Goal: Information Seeking & Learning: Learn about a topic

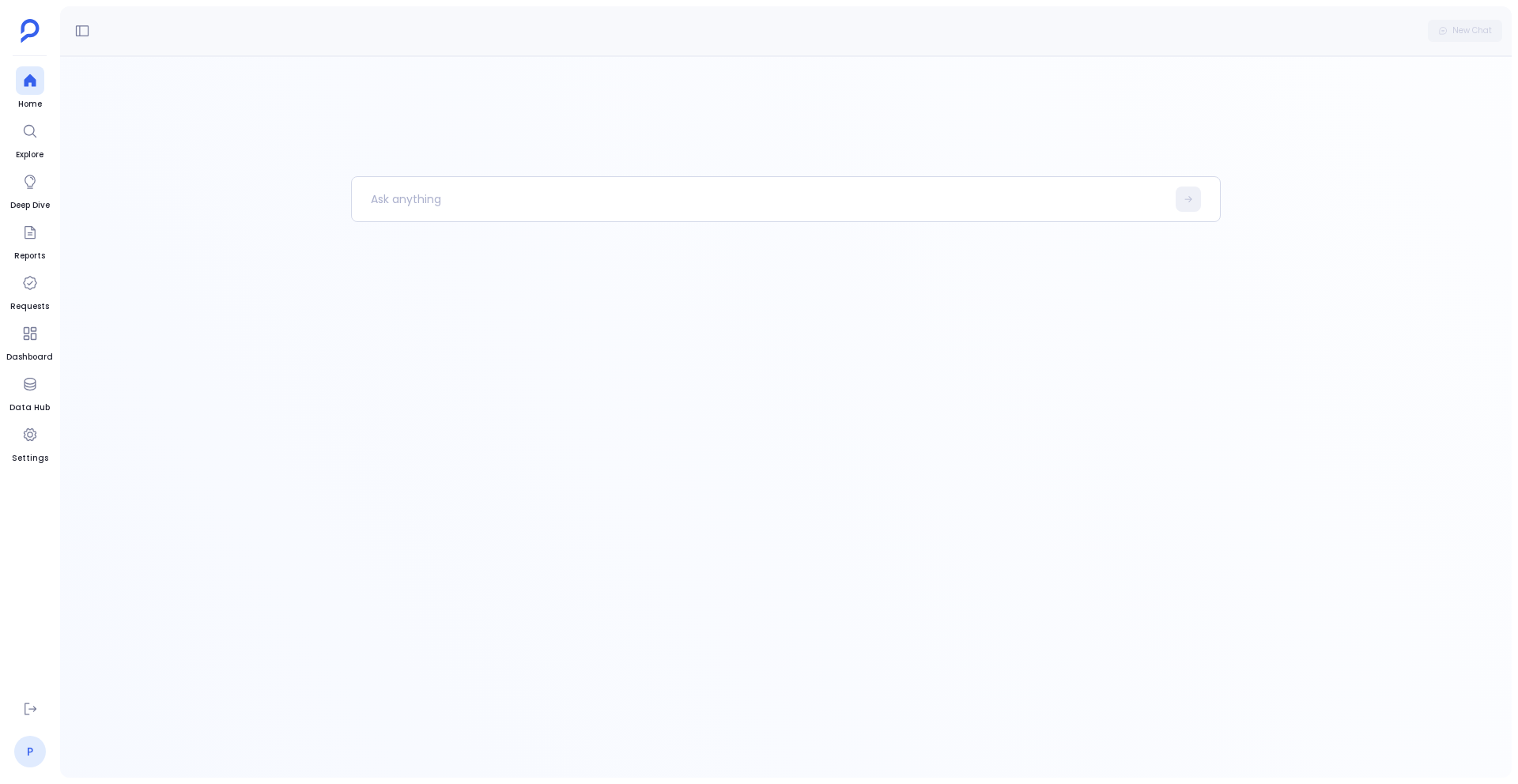
click at [27, 751] on link "P" at bounding box center [30, 752] width 31 height 31
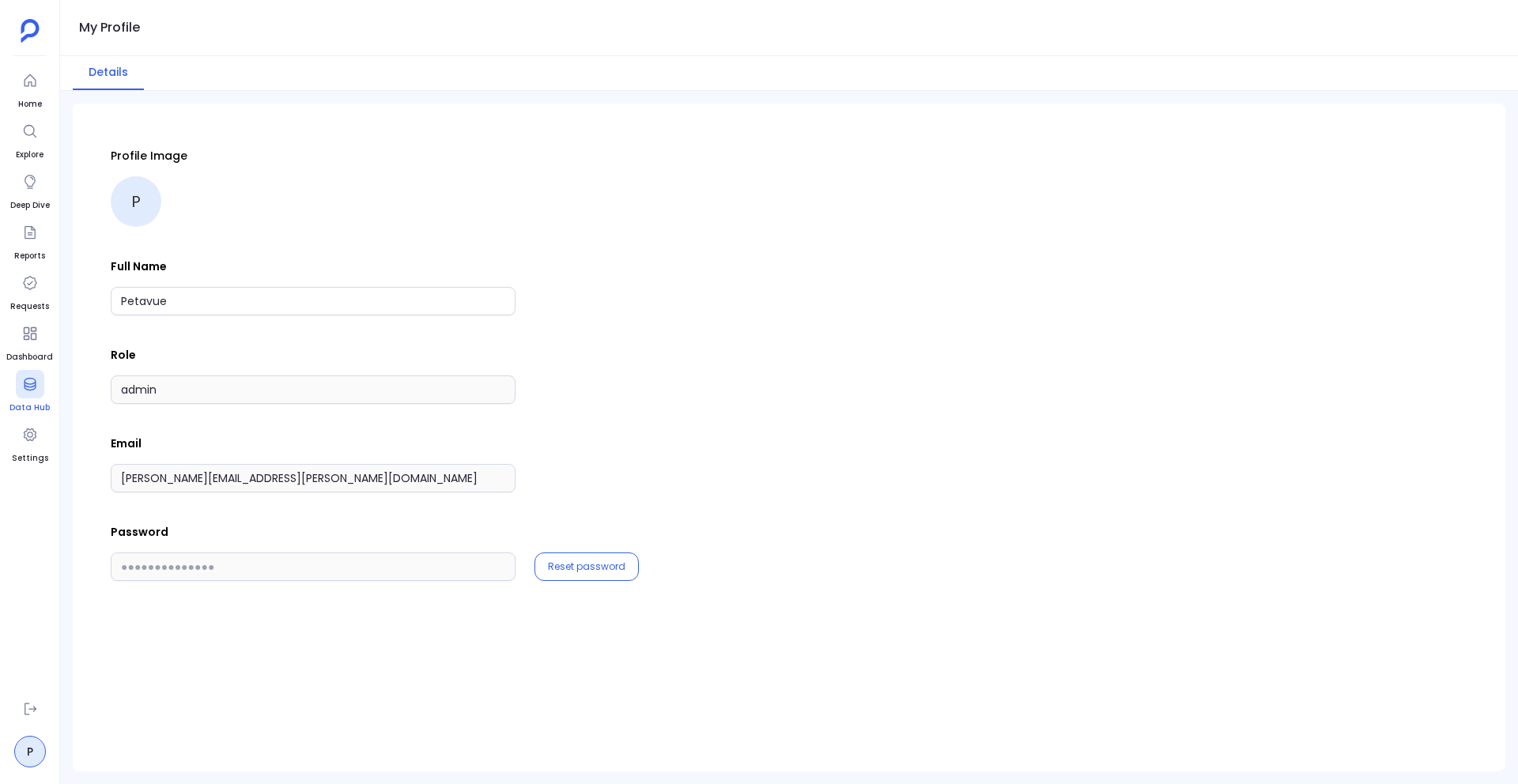
click at [34, 383] on icon at bounding box center [30, 384] width 16 height 16
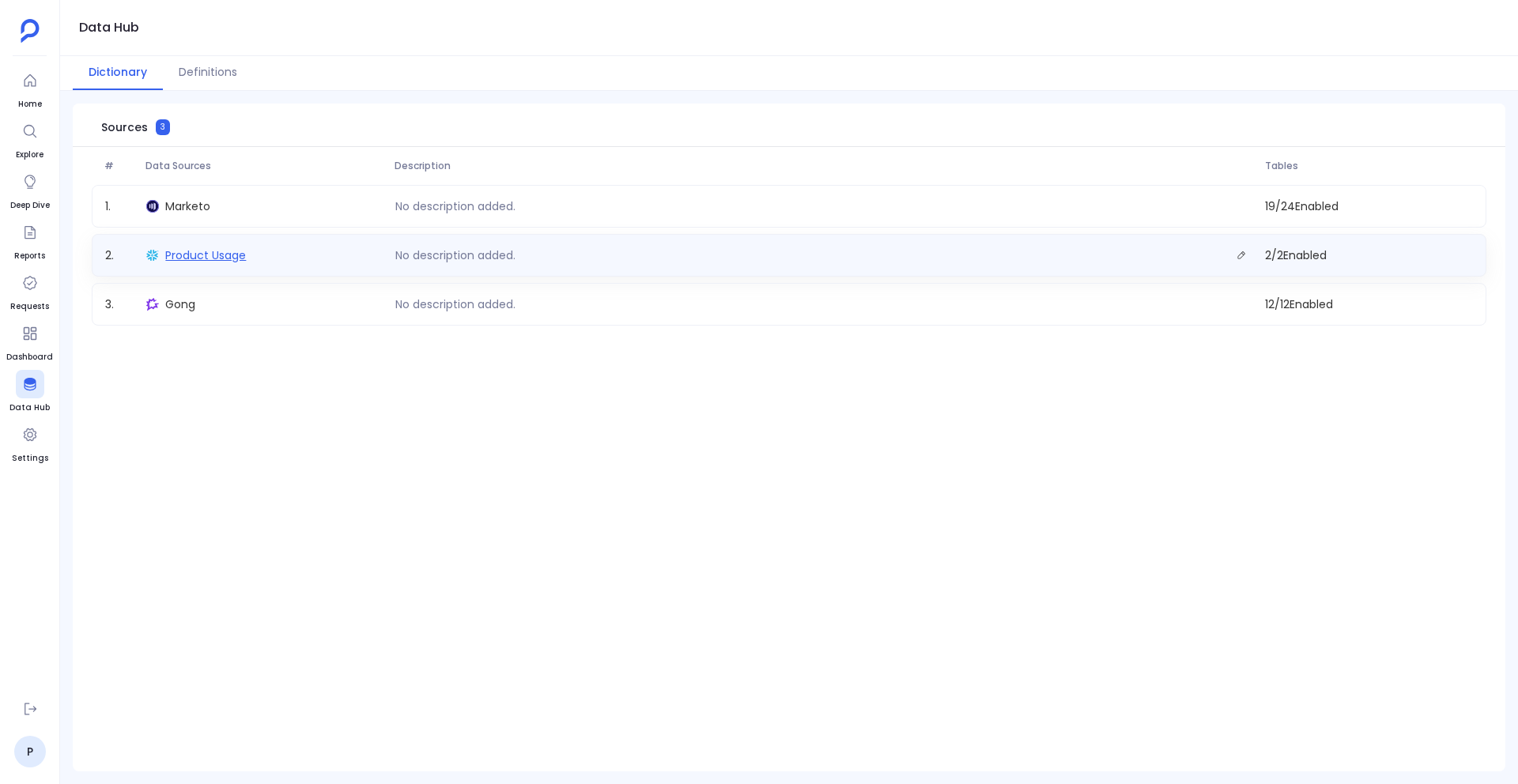
click at [189, 255] on span "Product Usage" at bounding box center [205, 255] width 80 height 16
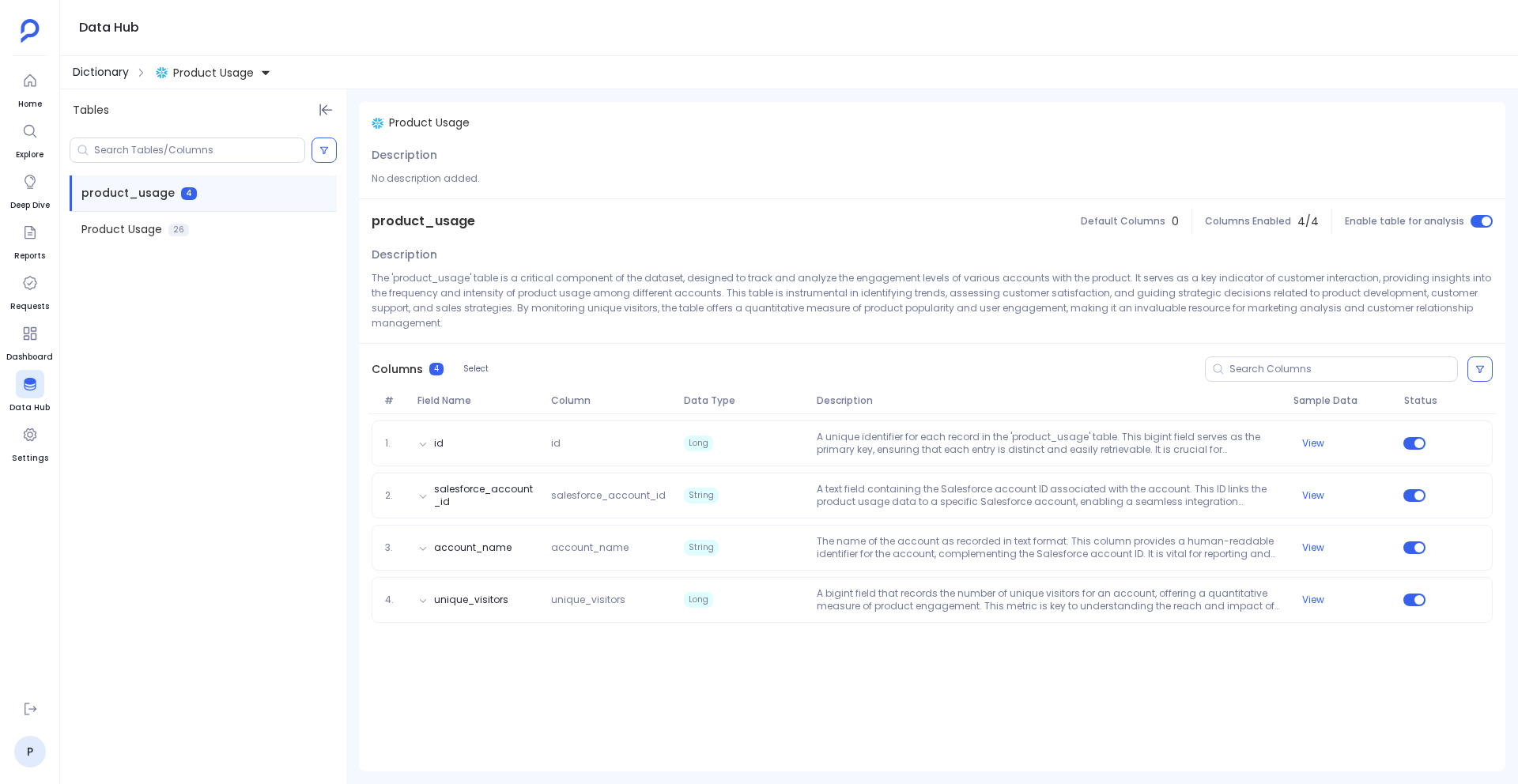
click at [111, 72] on span "Dictionary" at bounding box center [100, 72] width 56 height 17
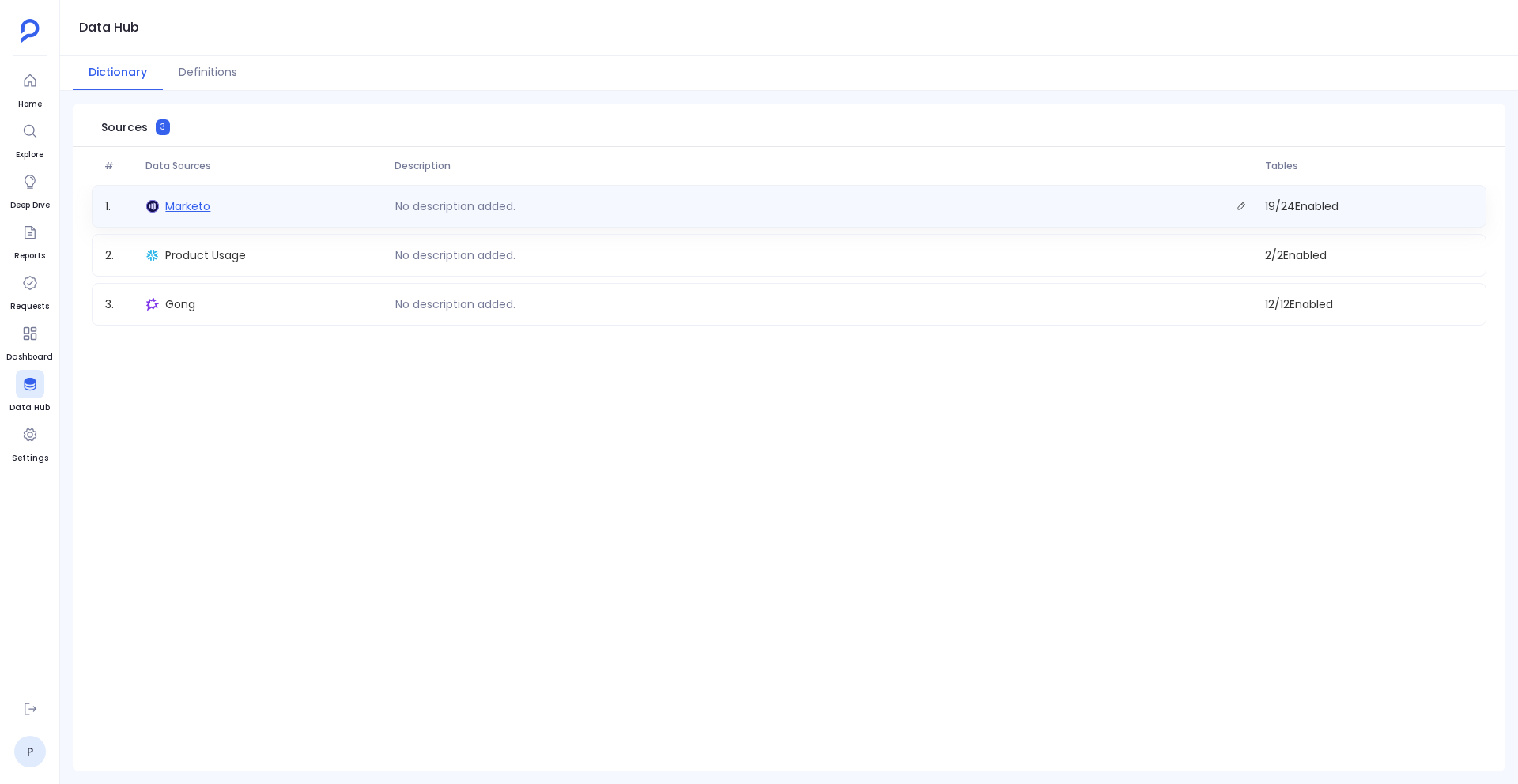
click at [180, 210] on span "Marketo" at bounding box center [188, 206] width 45 height 16
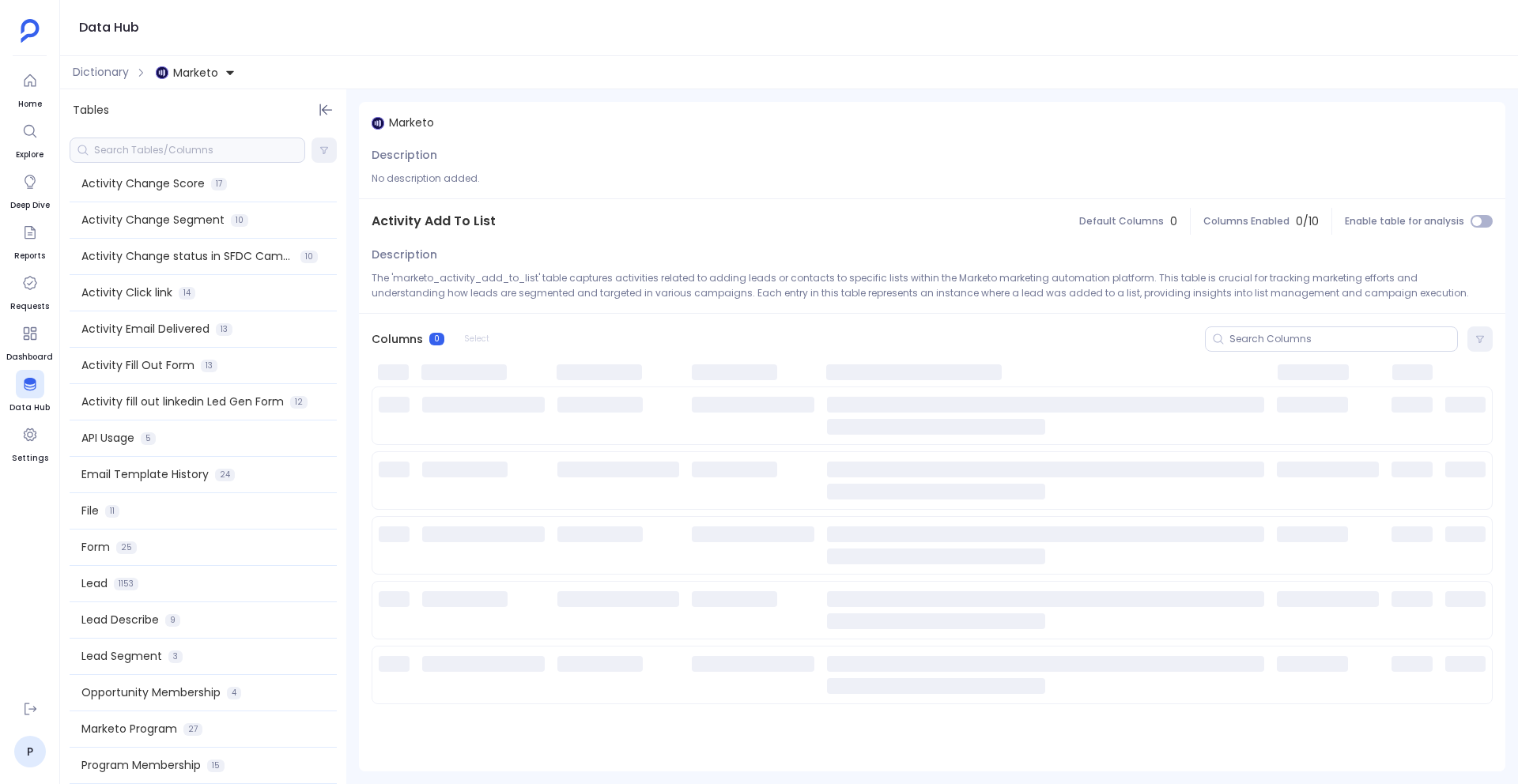
scroll to position [270, 0]
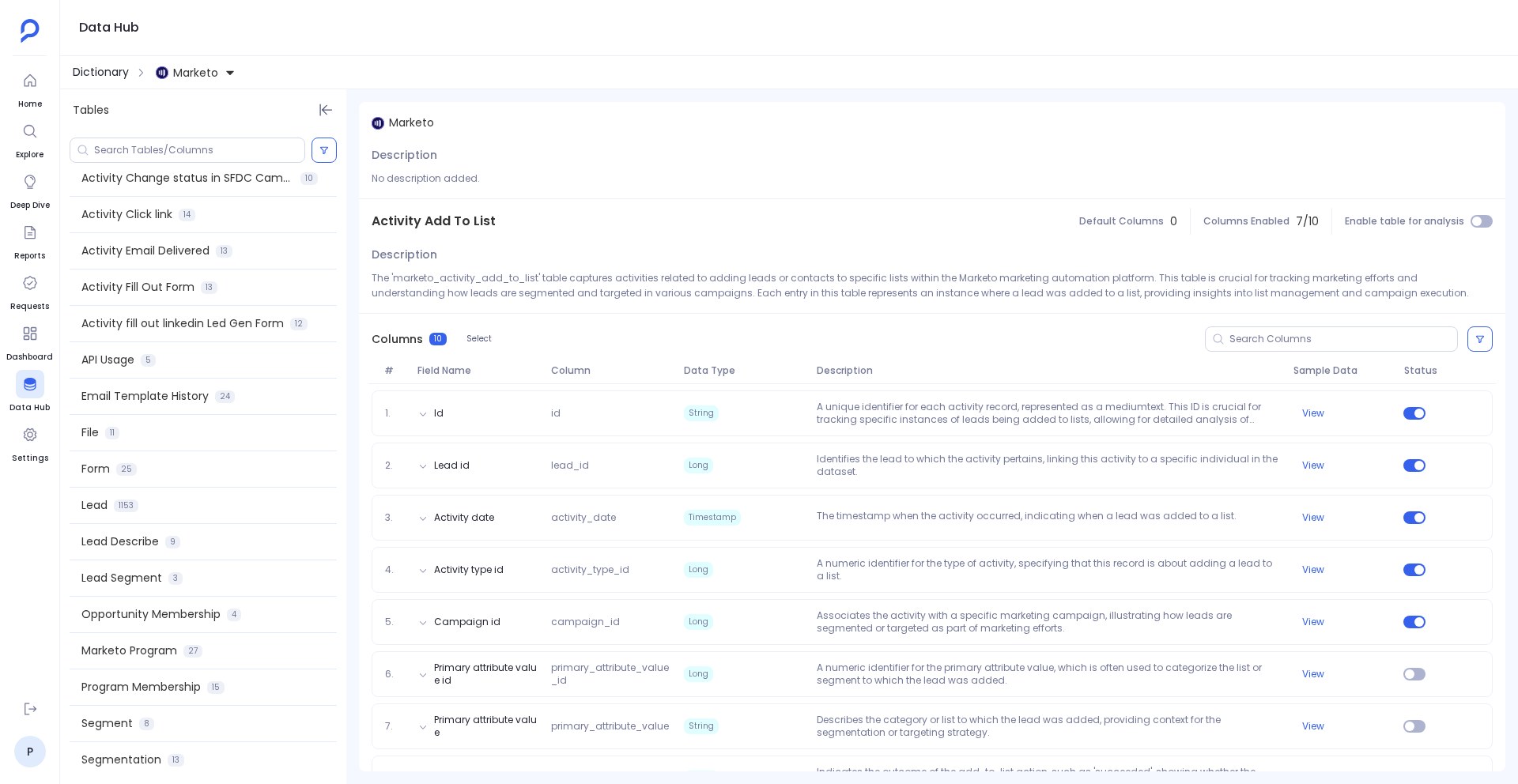
click at [100, 73] on span "Dictionary" at bounding box center [100, 72] width 56 height 17
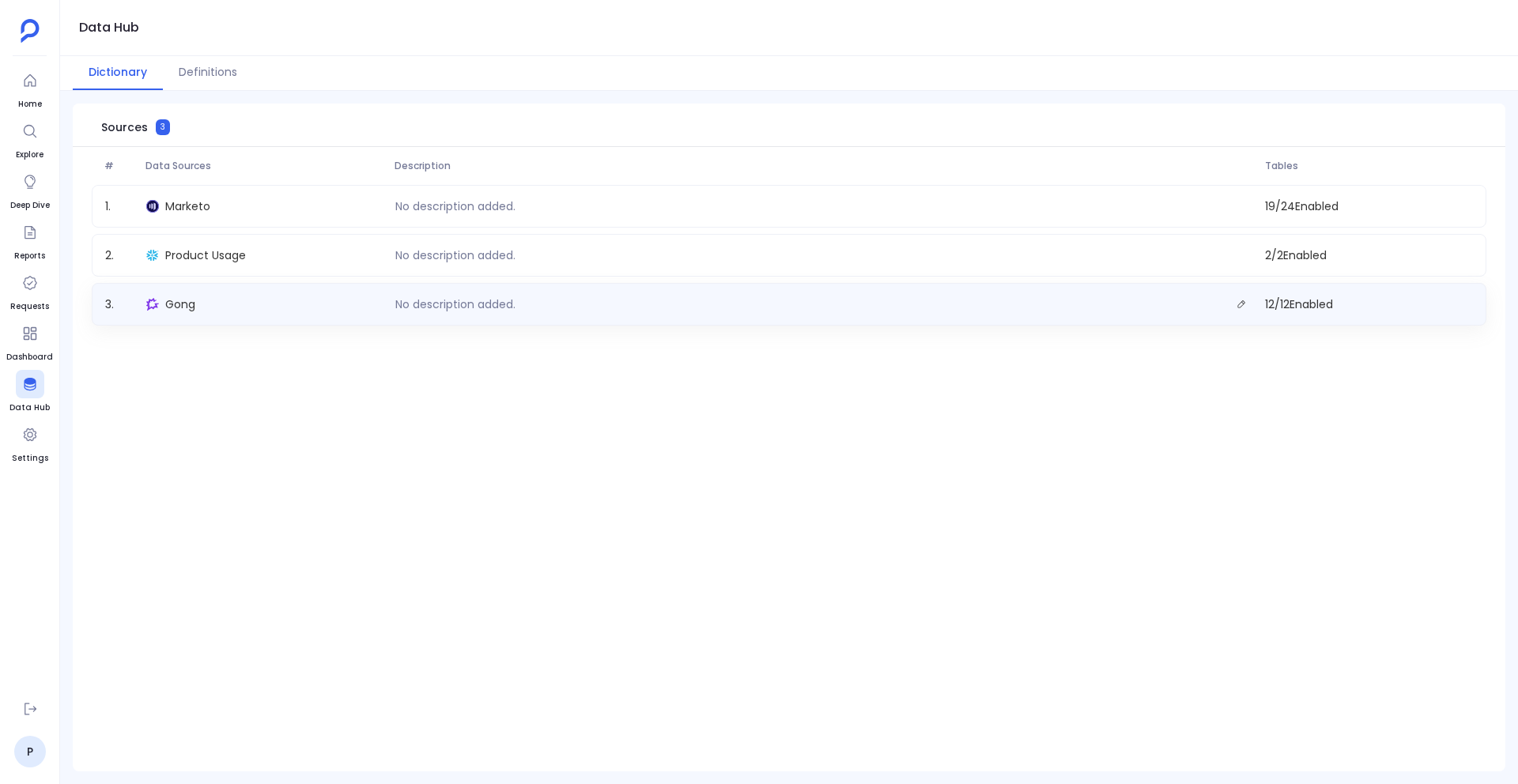
click at [163, 299] on div "Gong" at bounding box center [264, 304] width 248 height 22
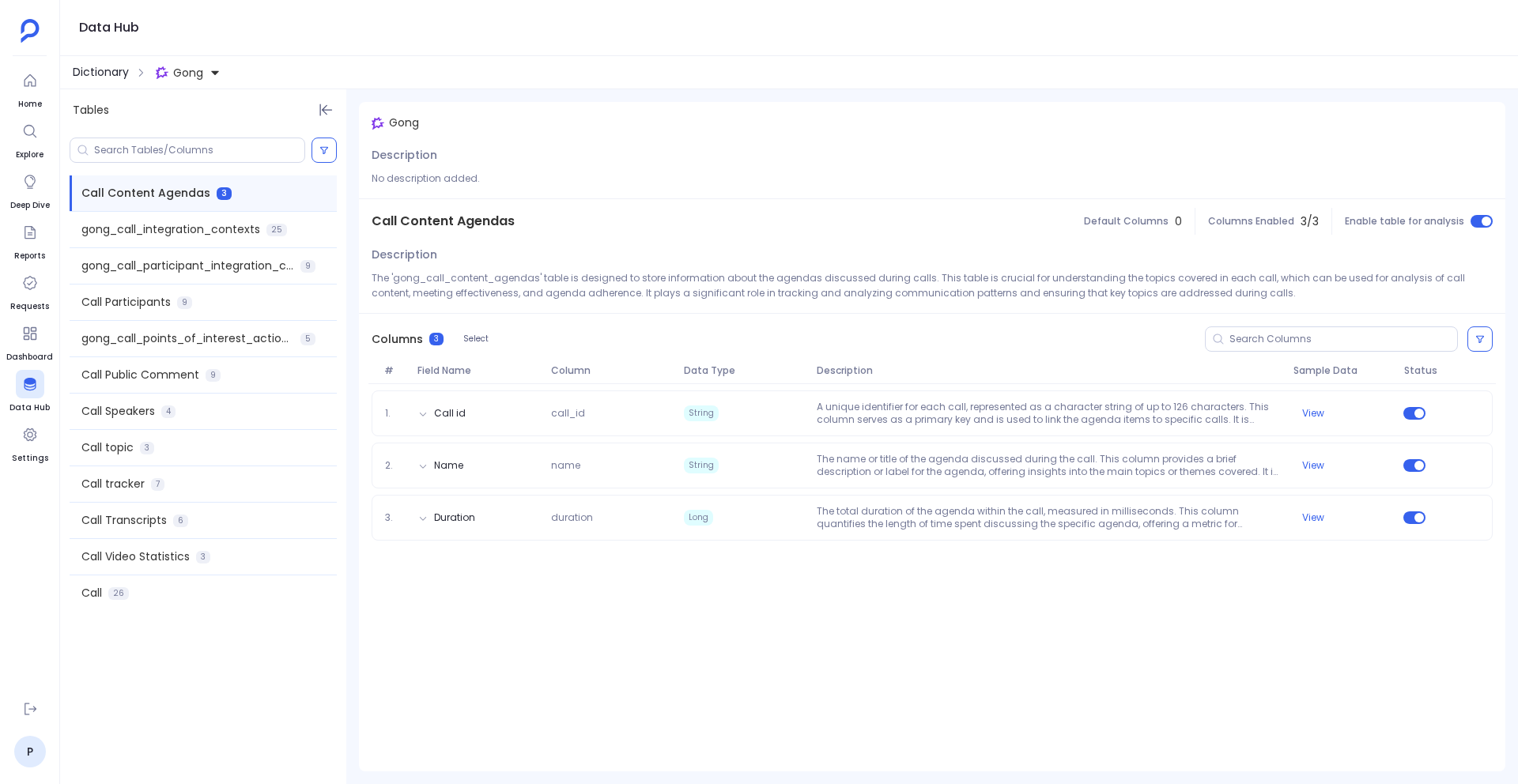
click at [113, 71] on span "Dictionary" at bounding box center [100, 72] width 56 height 17
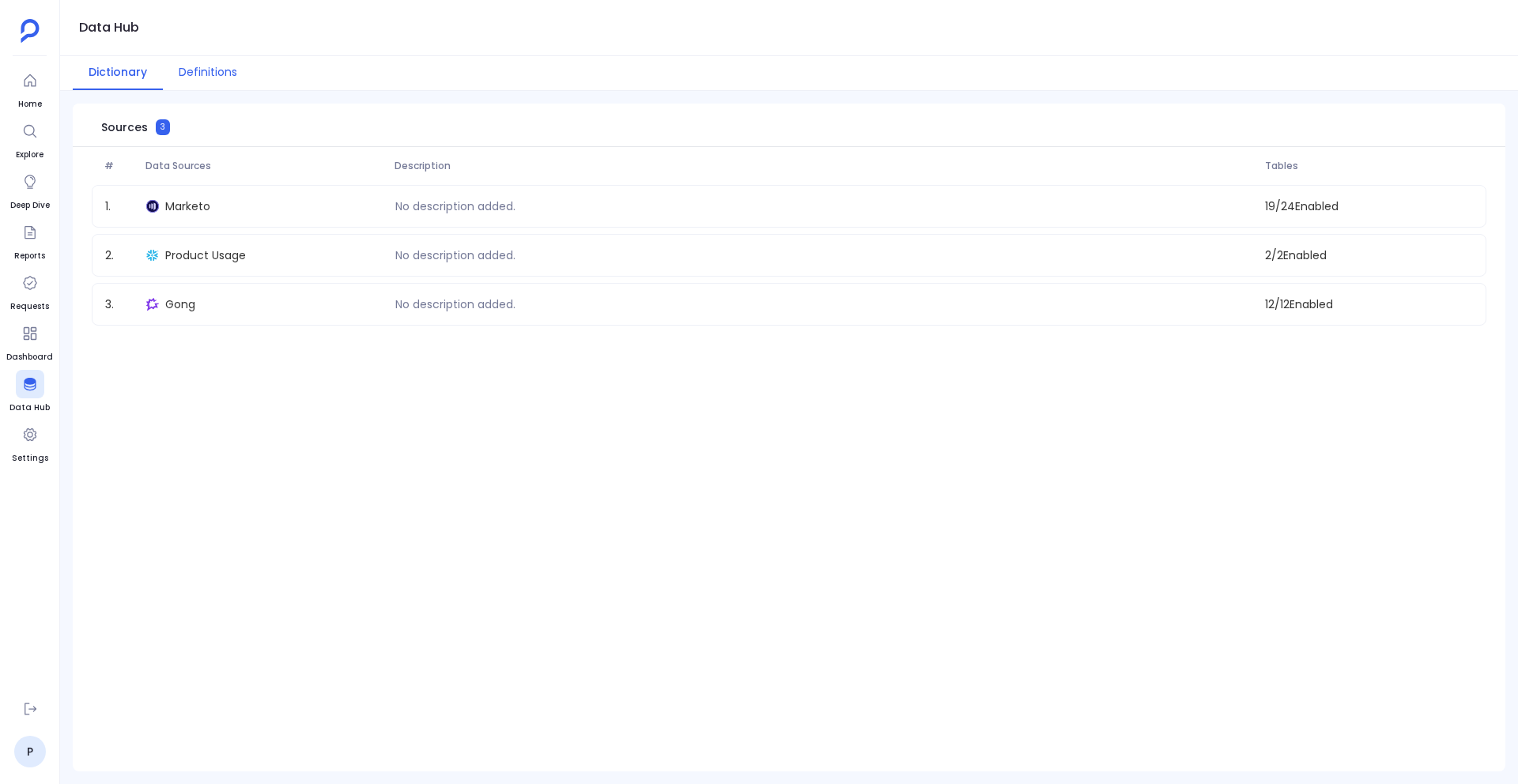
click at [236, 64] on button "Definitions" at bounding box center [207, 72] width 90 height 34
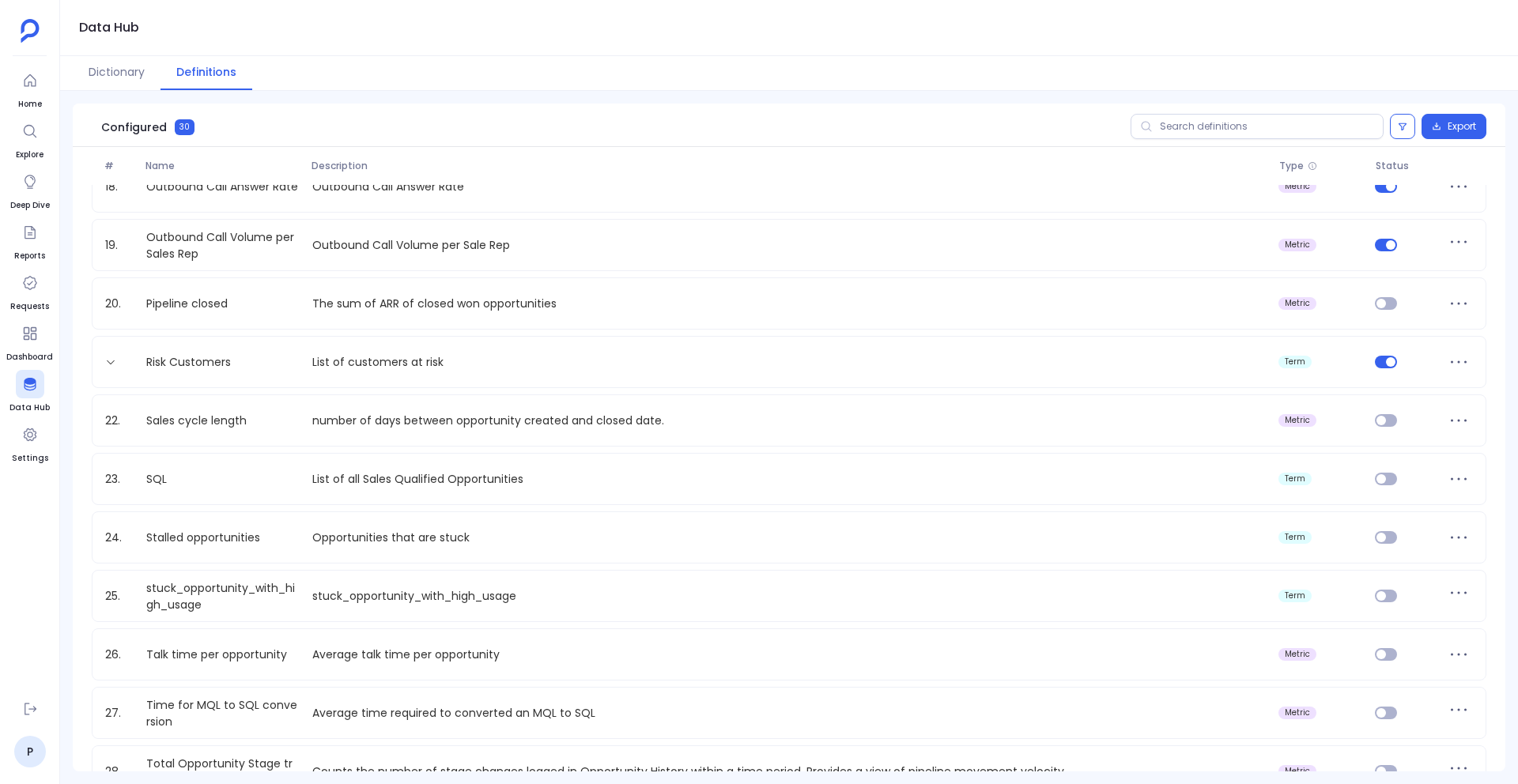
scroll to position [1174, 0]
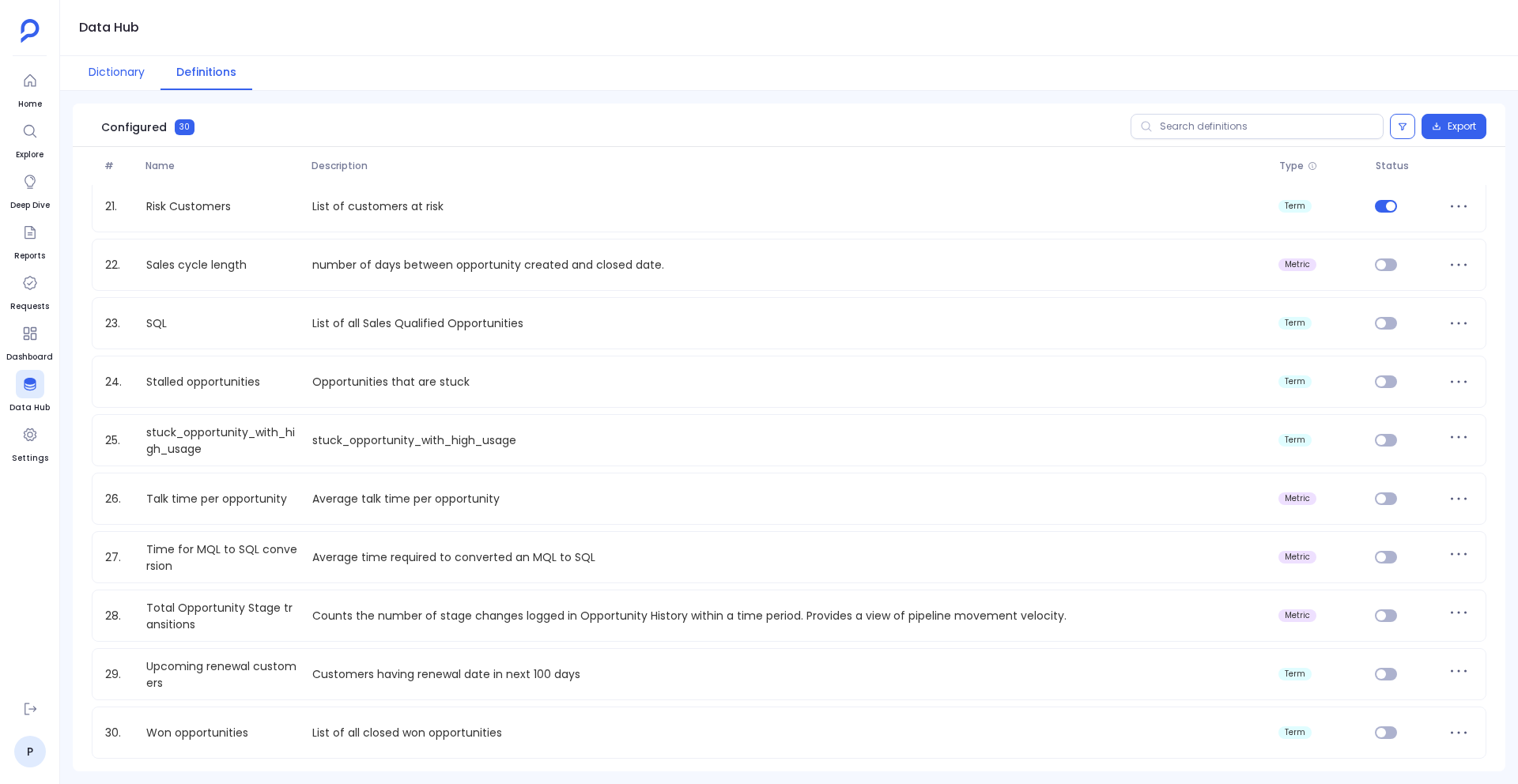
click at [98, 80] on button "Dictionary" at bounding box center [116, 72] width 87 height 34
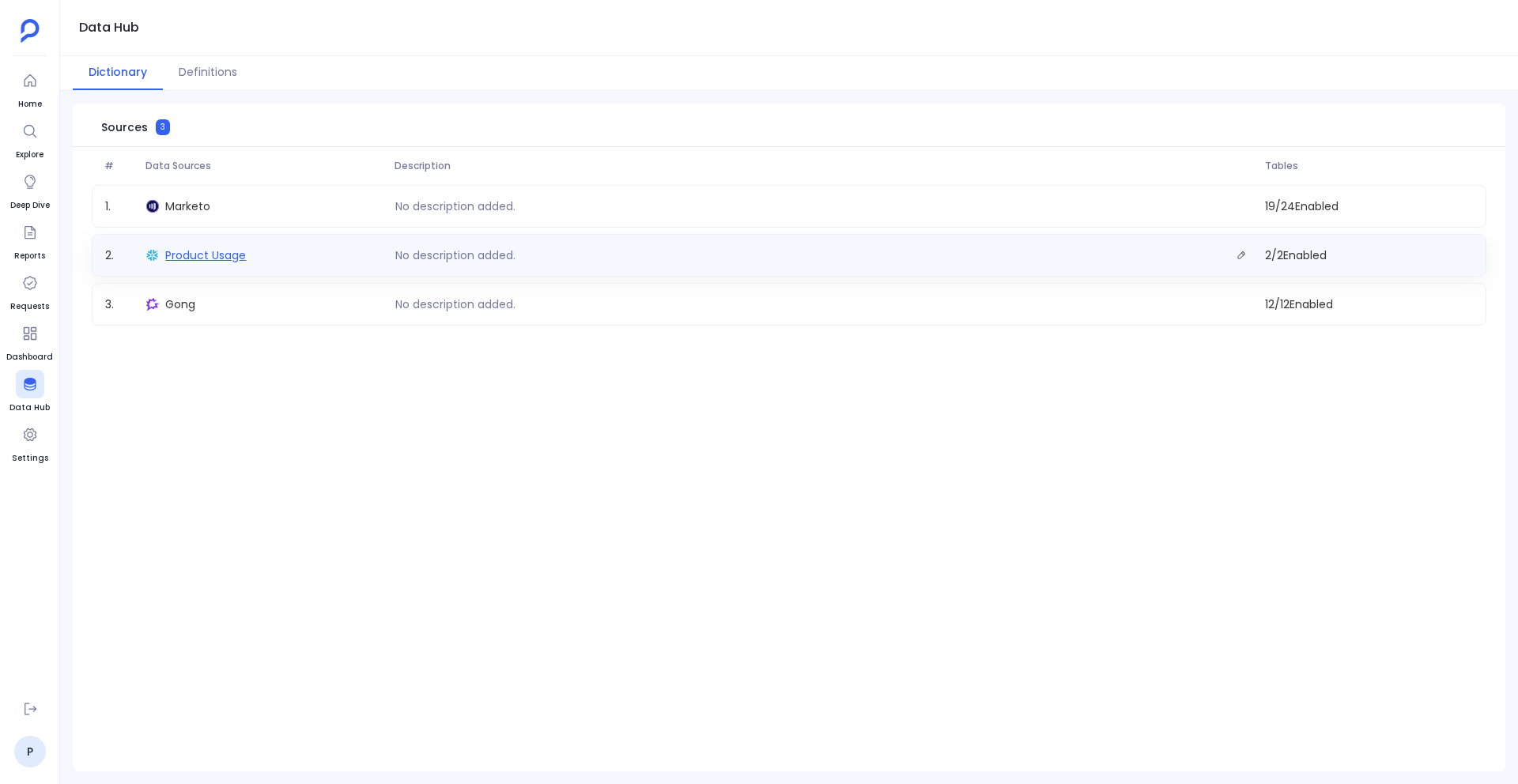
click at [180, 253] on span "Product Usage" at bounding box center [205, 255] width 80 height 16
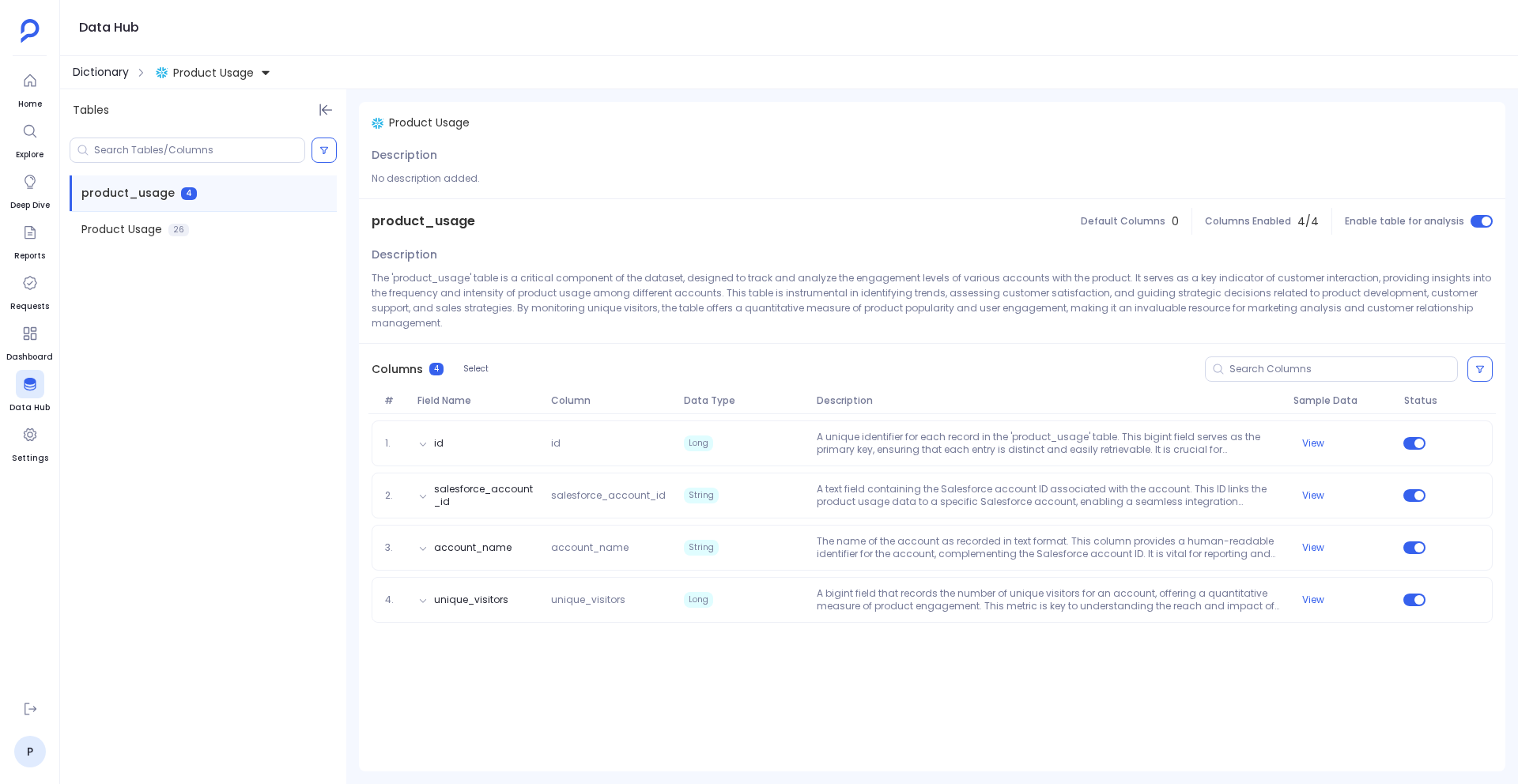
click at [122, 68] on span "Dictionary" at bounding box center [100, 72] width 56 height 17
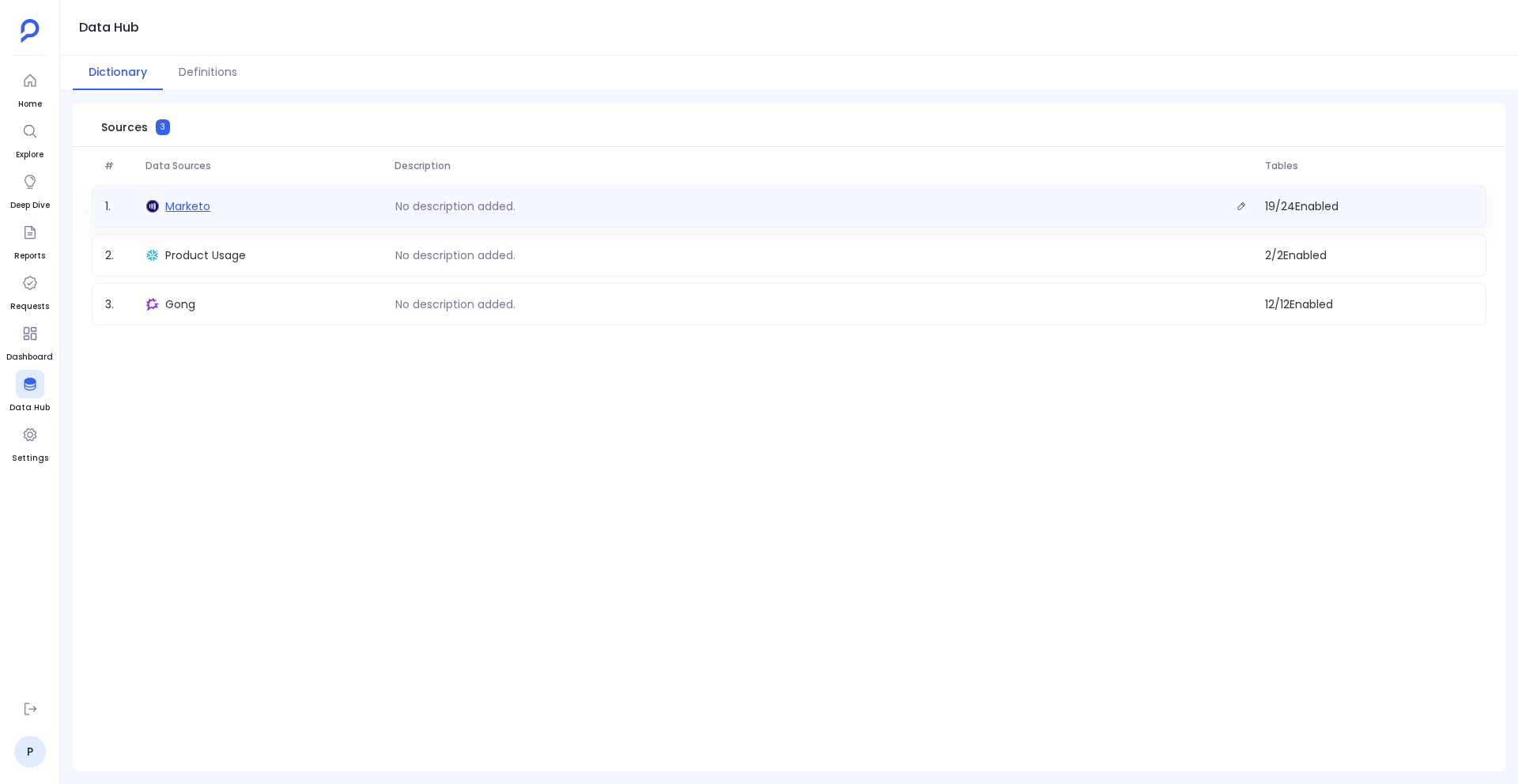
click at [175, 202] on span "Marketo" at bounding box center [188, 206] width 45 height 16
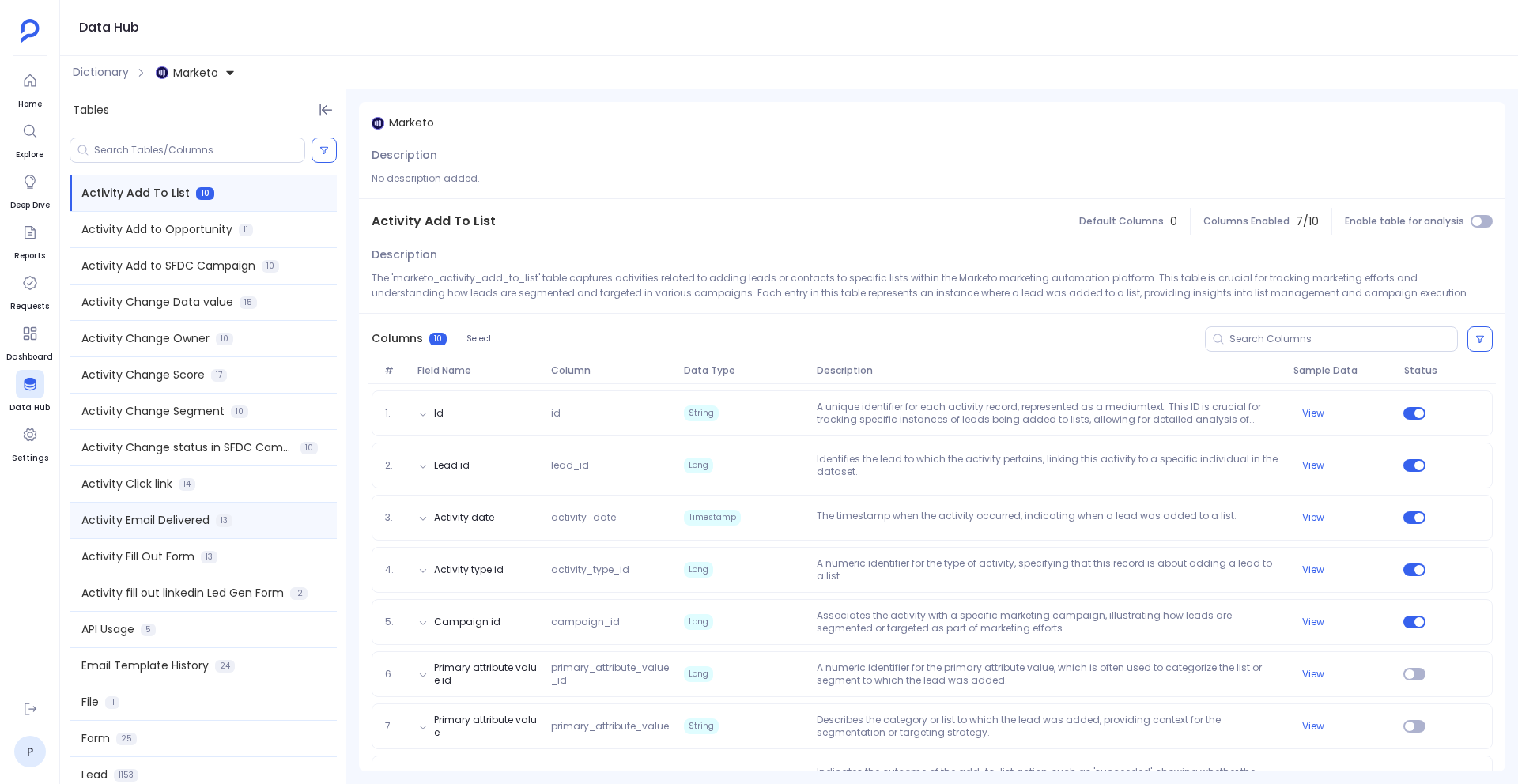
scroll to position [179, 0]
